Goal: Task Accomplishment & Management: Use online tool/utility

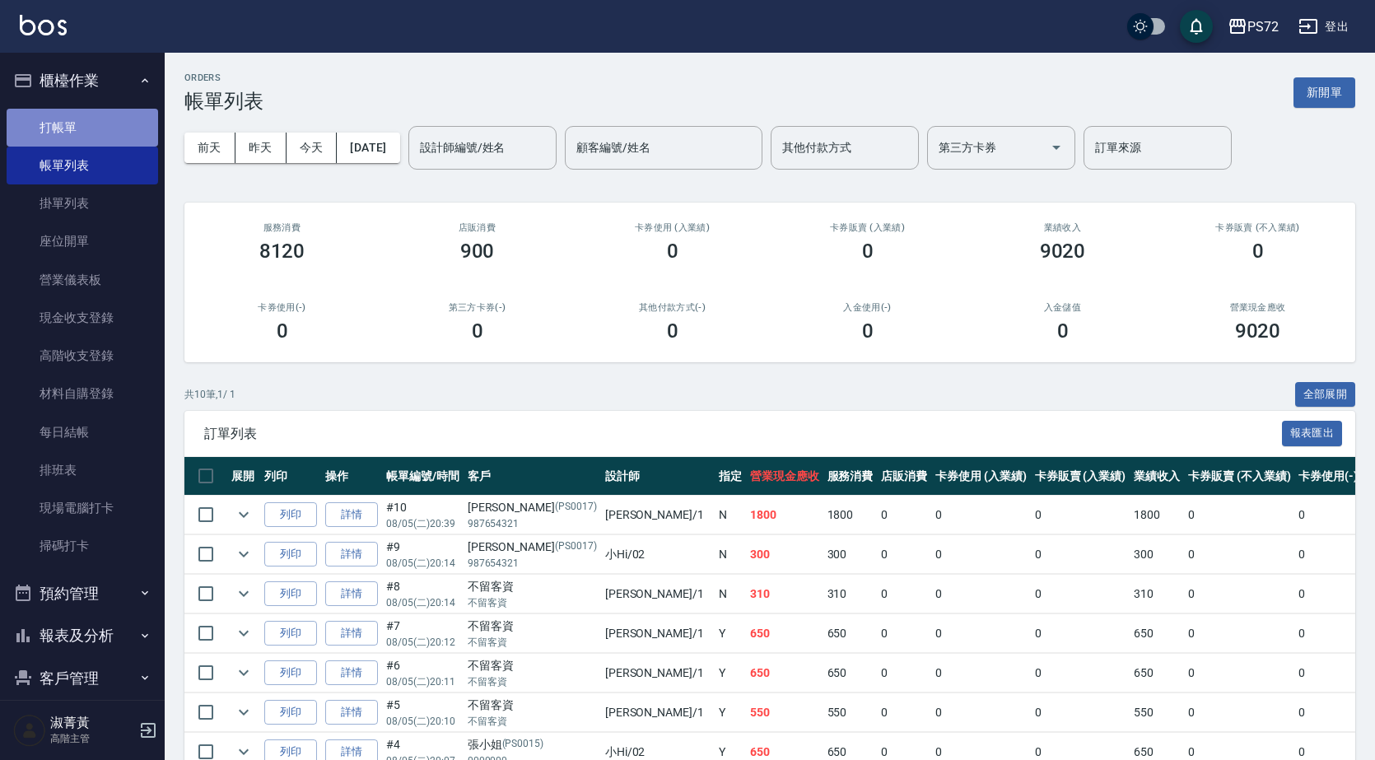
click at [109, 117] on link "打帳單" at bounding box center [82, 128] width 151 height 38
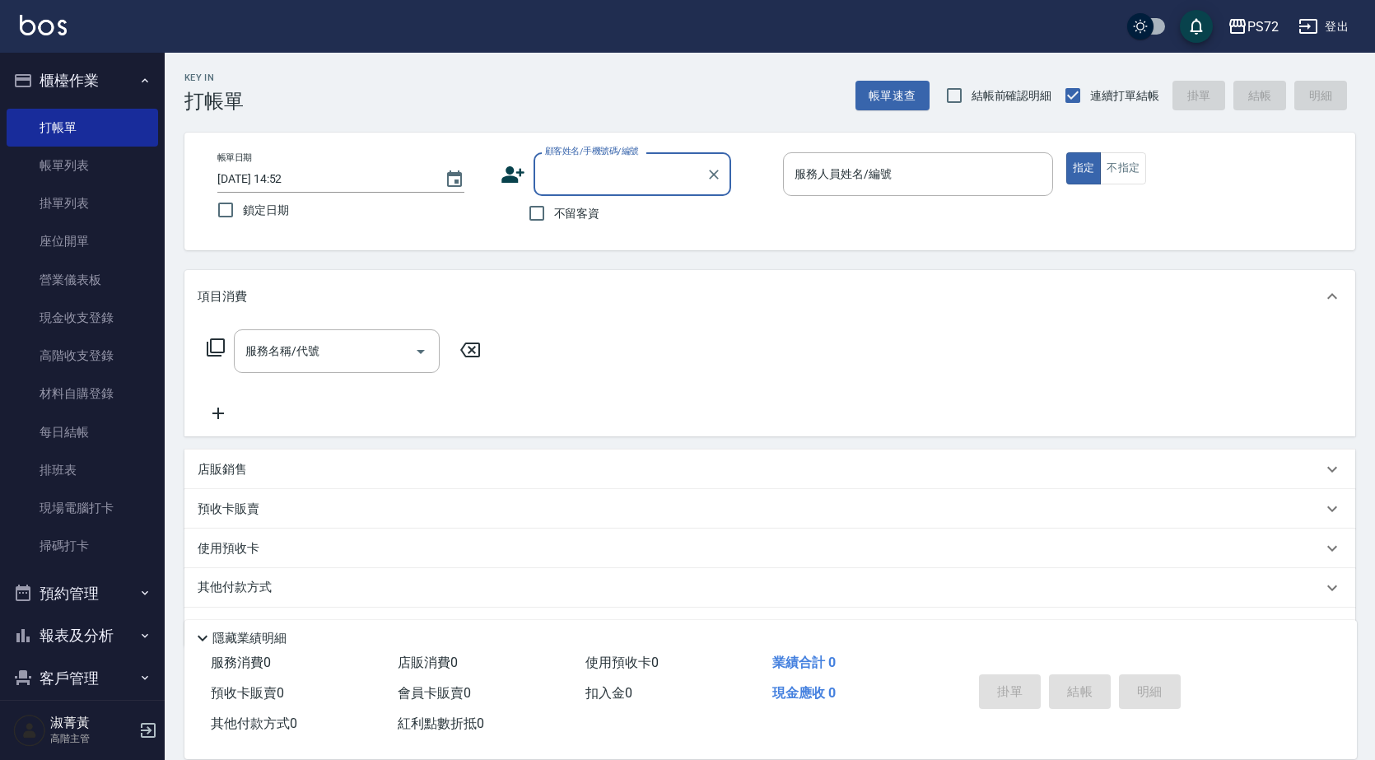
click at [634, 172] on input "顧客姓名/手機號碼/編號" at bounding box center [620, 174] width 158 height 29
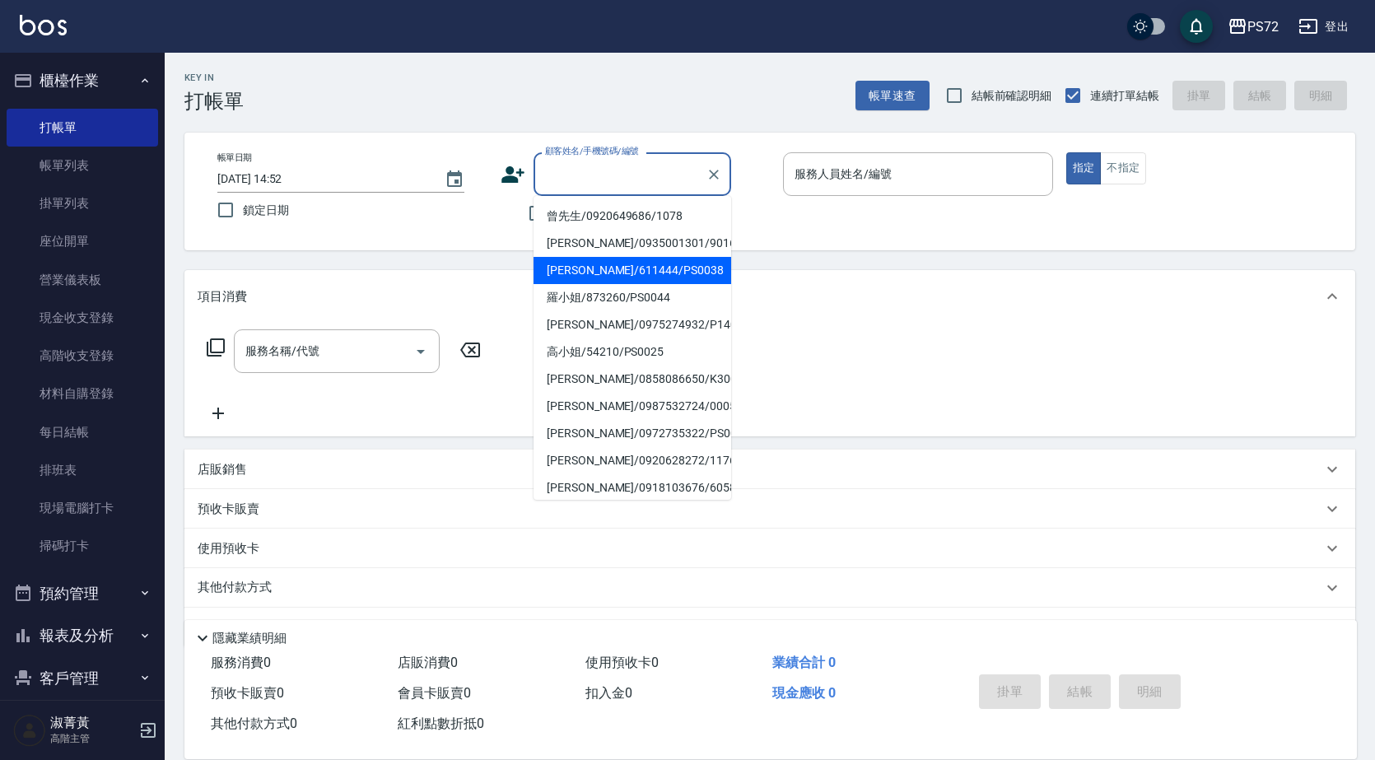
click at [635, 277] on li "[PERSON_NAME]/611444/PS0038" at bounding box center [632, 270] width 198 height 27
type input "[PERSON_NAME]/611444/PS0038"
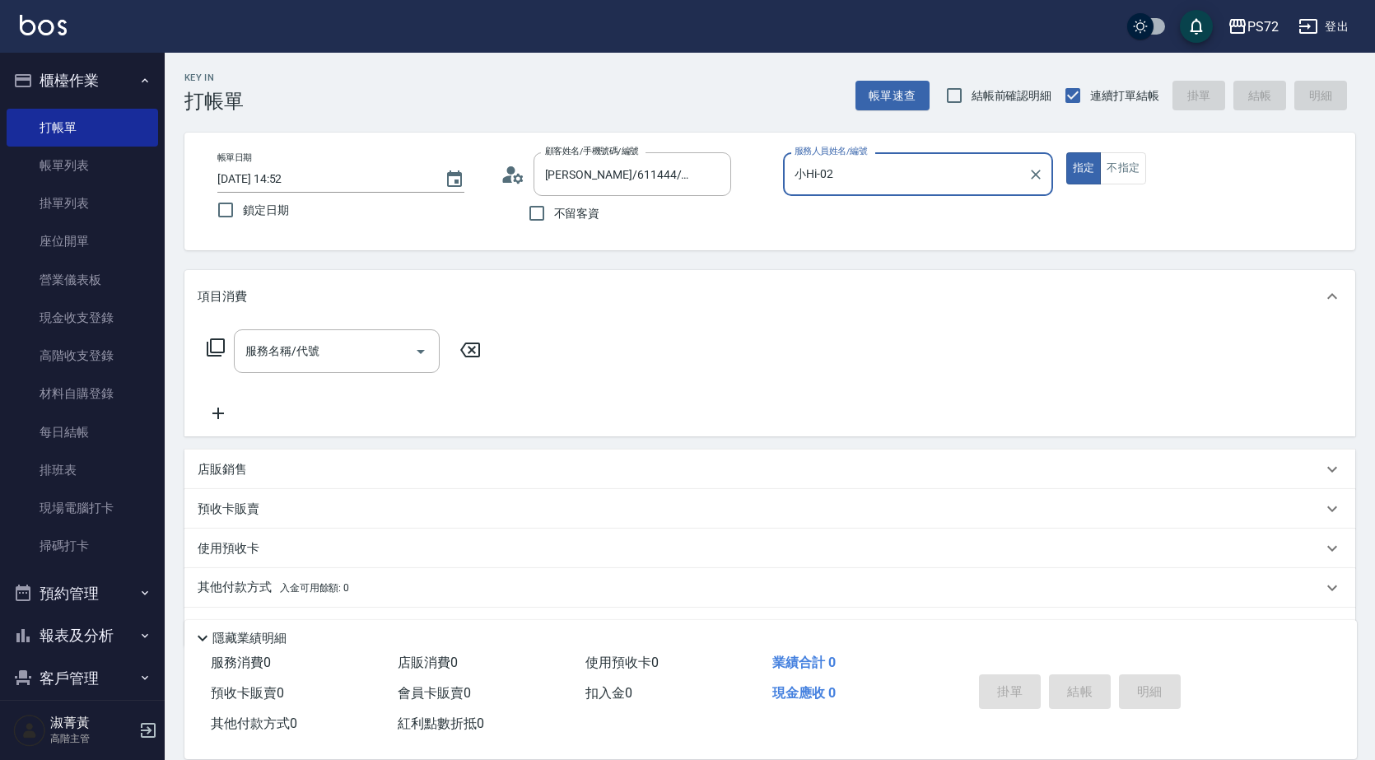
click at [887, 178] on input "小Hi-02" at bounding box center [905, 174] width 231 height 29
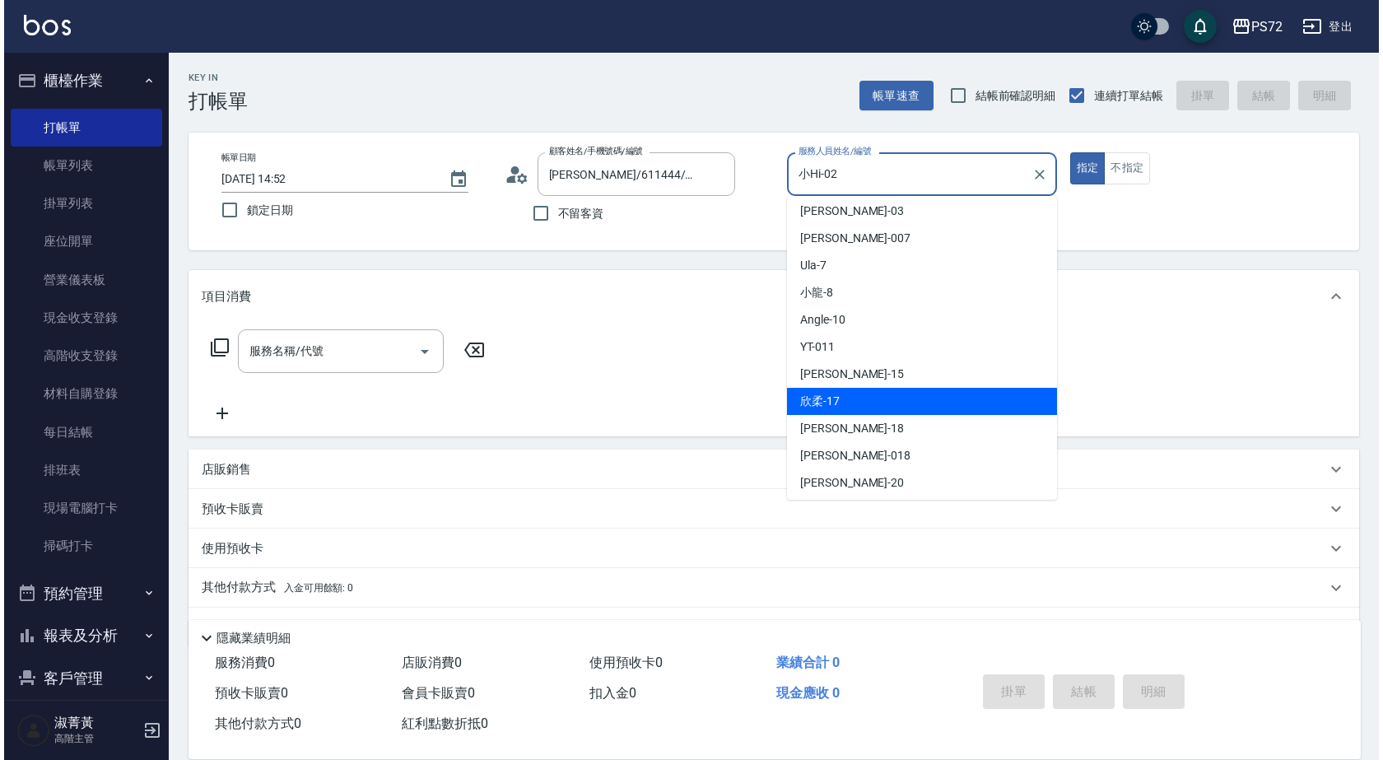
scroll to position [90, 0]
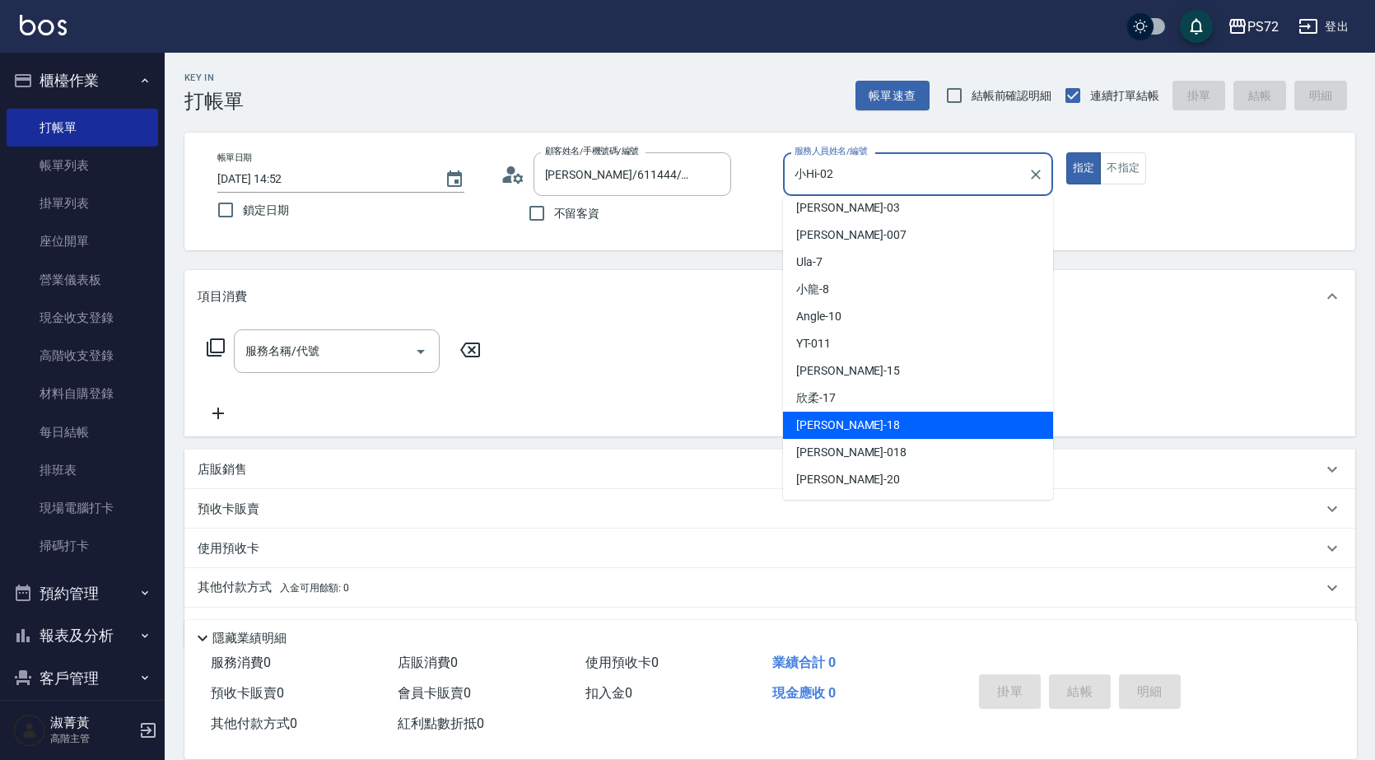
click at [859, 427] on div "[PERSON_NAME] -18" at bounding box center [918, 425] width 270 height 27
type input "[PERSON_NAME]-18"
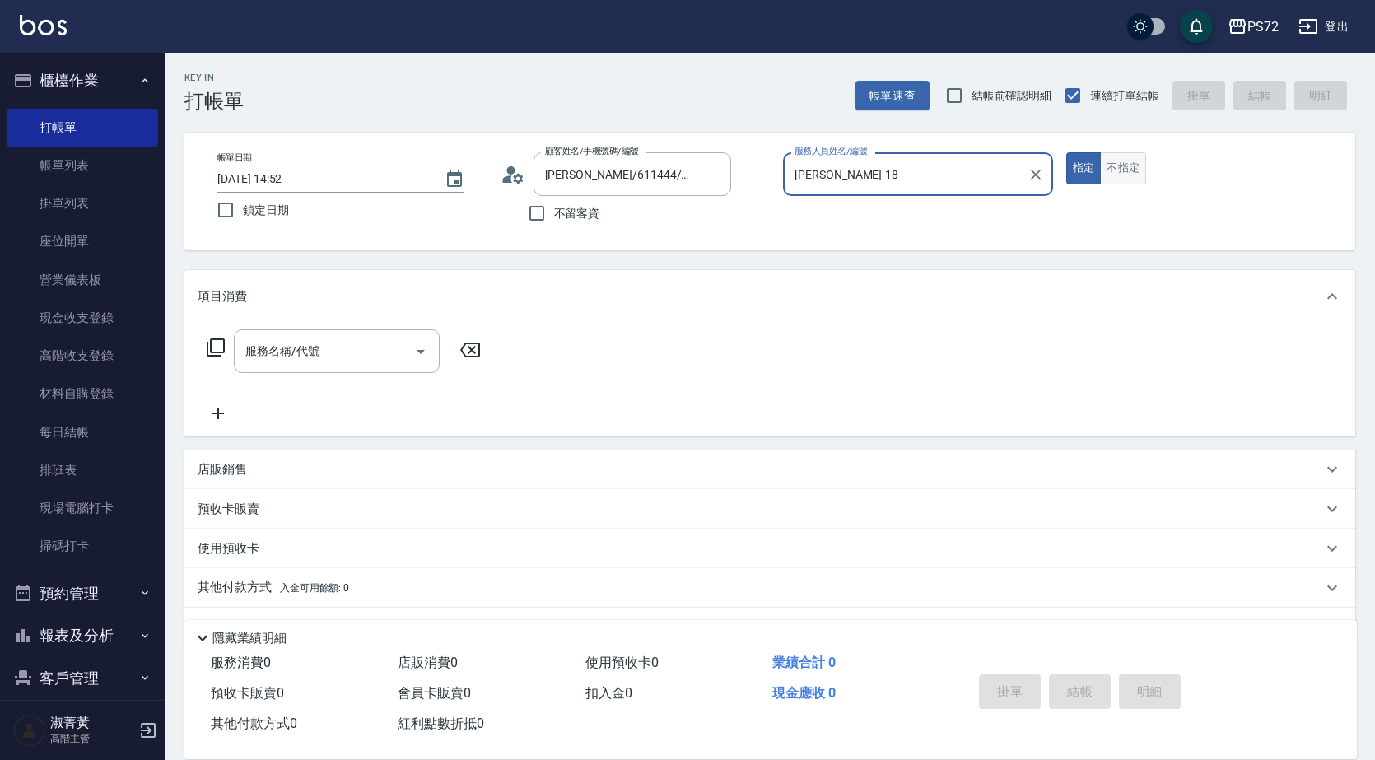
click at [1109, 165] on button "不指定" at bounding box center [1123, 168] width 46 height 32
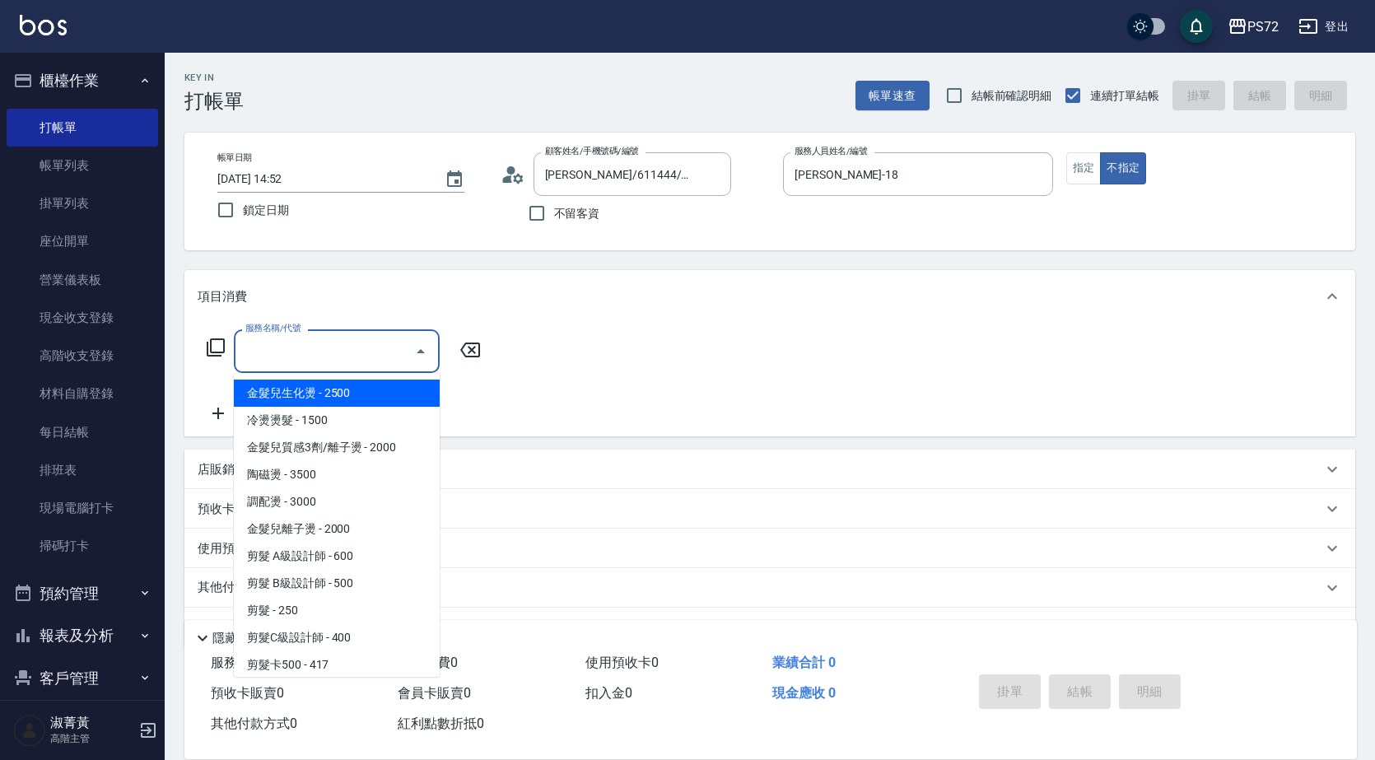
click at [333, 337] on input "服務名稱/代號" at bounding box center [324, 351] width 166 height 29
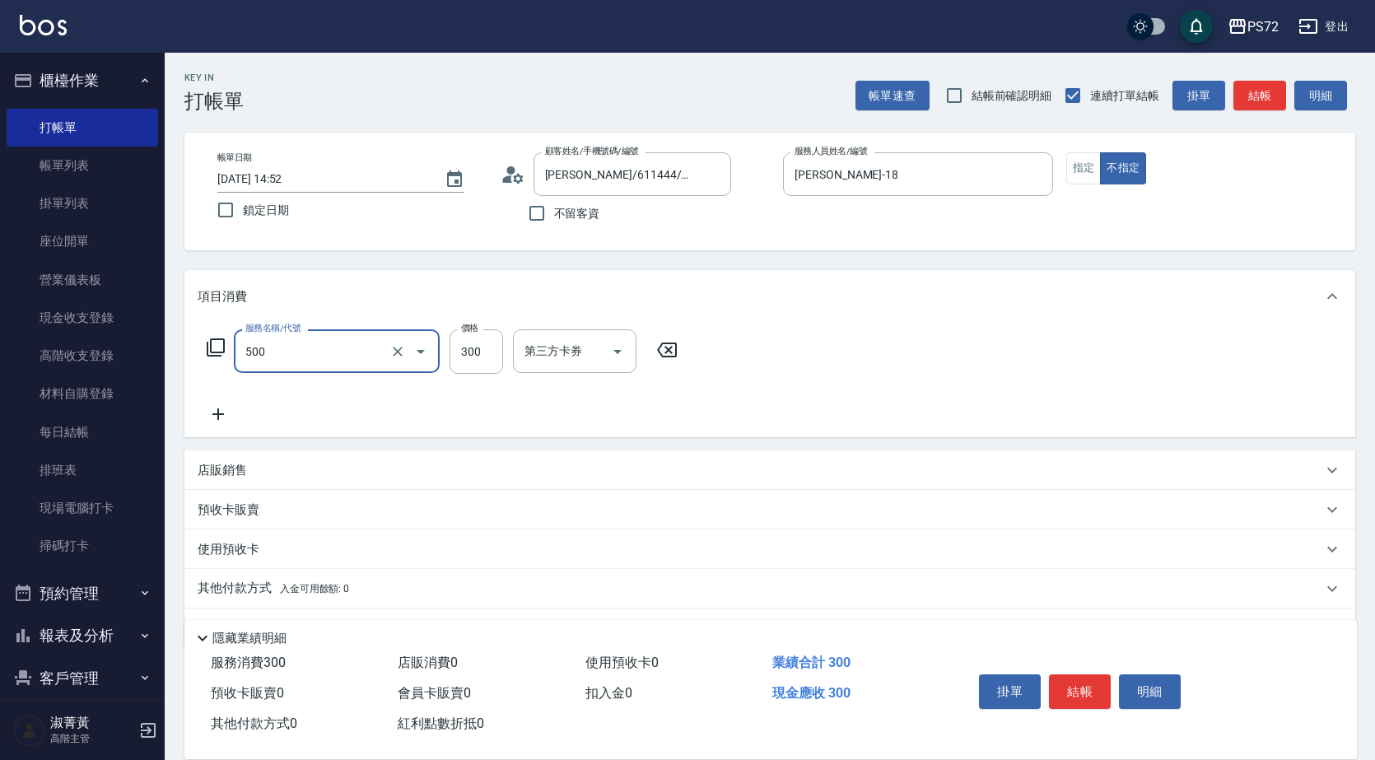
type input "洗髮(A級)(500)"
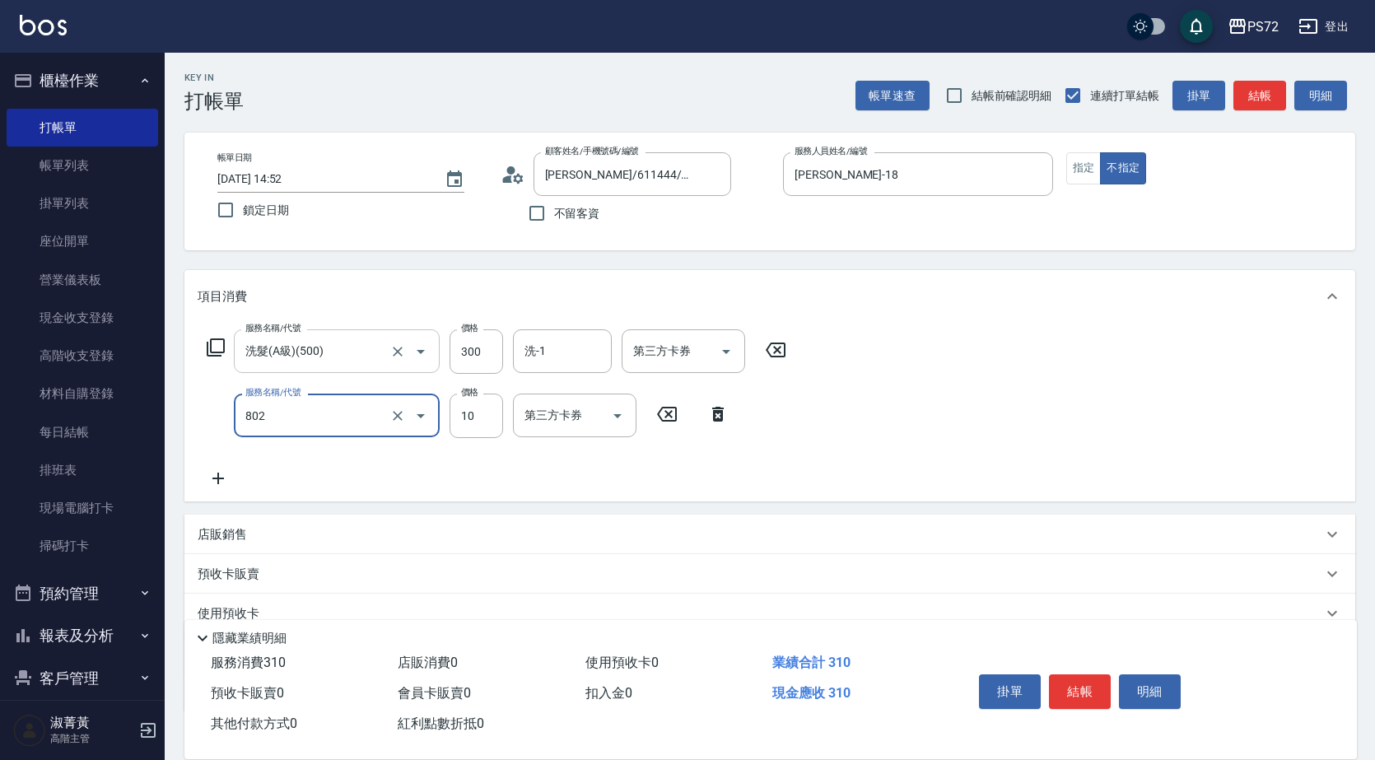
type input "潤絲(802)"
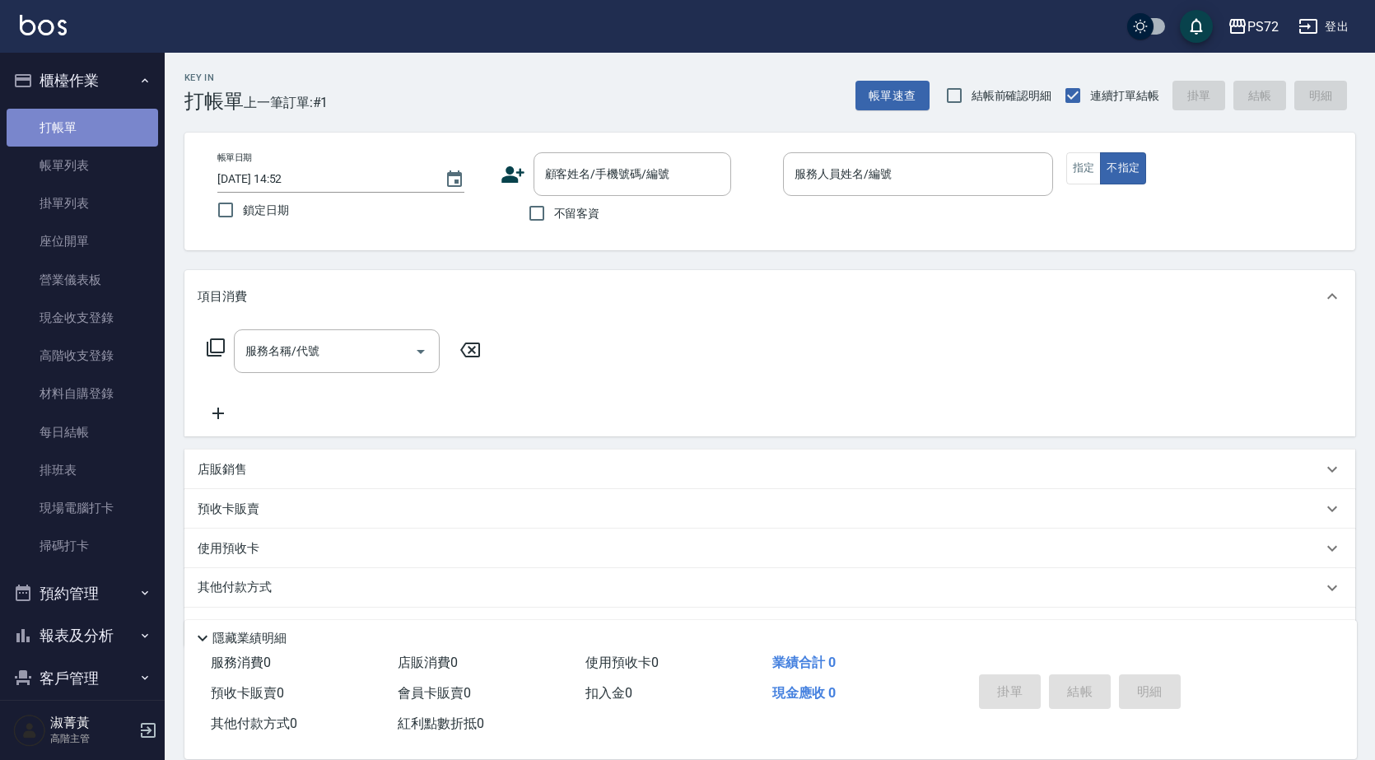
click at [130, 143] on link "打帳單" at bounding box center [82, 128] width 151 height 38
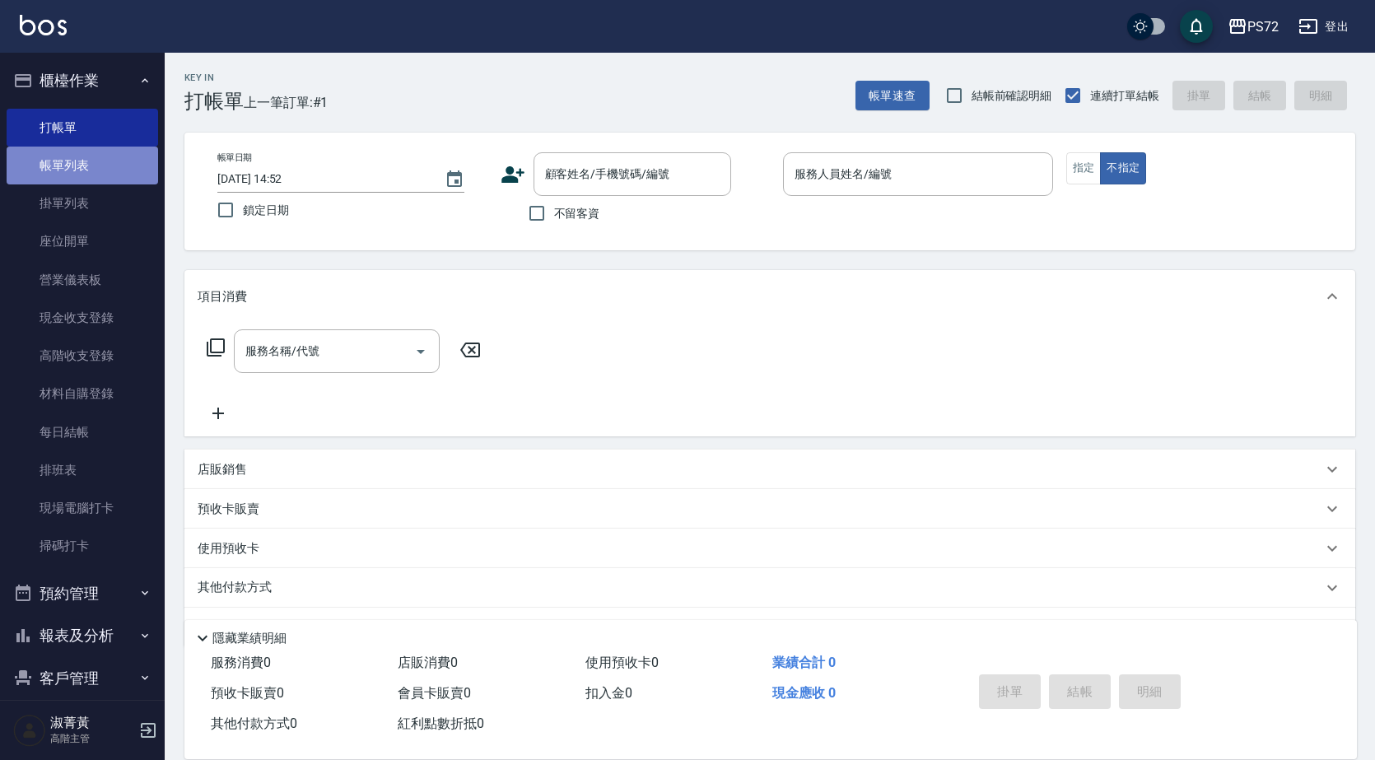
click at [124, 171] on link "帳單列表" at bounding box center [82, 166] width 151 height 38
